Goal: Register for event/course

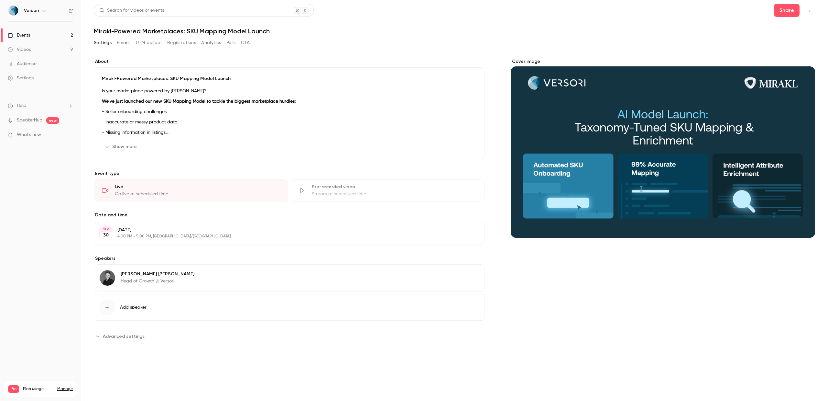
click at [62, 32] on link "Events 2" at bounding box center [40, 35] width 81 height 14
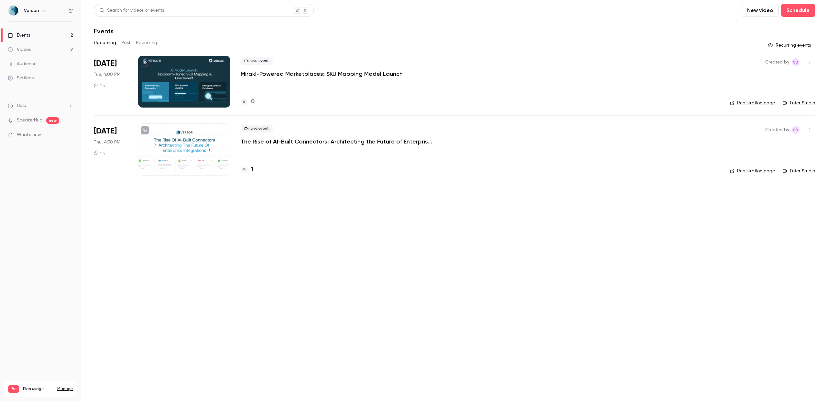
click at [275, 143] on p "The Rise of AI-Built Connectors: Architecting the Future of Enterprise Integrat…" at bounding box center [338, 142] width 194 height 8
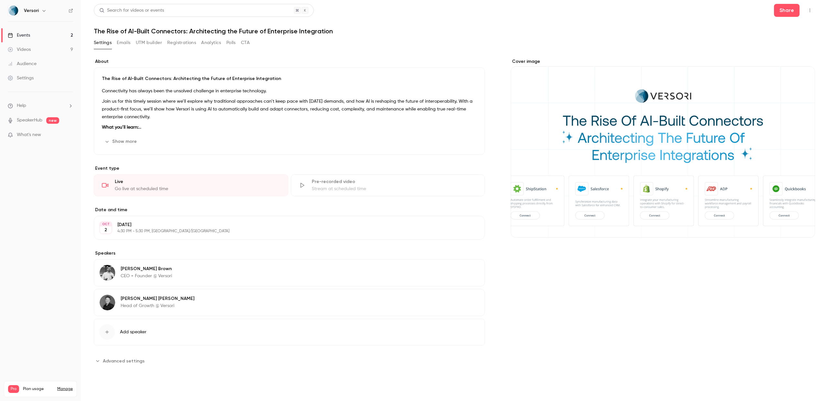
click at [189, 44] on button "Registrations" at bounding box center [181, 43] width 29 height 10
